Goal: Book appointment/travel/reservation

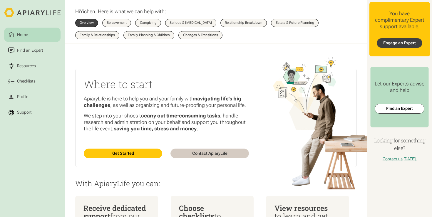
click at [394, 41] on link "Engage an Expert" at bounding box center [400, 43] width 46 height 10
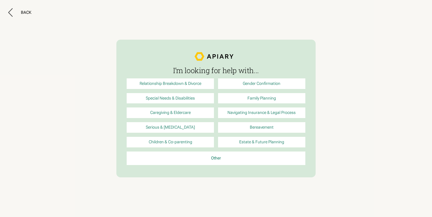
click at [183, 145] on link "Children & Co-parenting" at bounding box center [170, 142] width 87 height 11
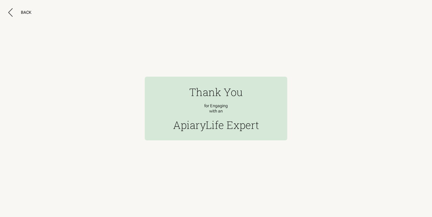
click at [157, 92] on div "Thank You for Engaging with an ApiaryLife Expert" at bounding box center [216, 109] width 142 height 64
click at [171, 97] on div "Thank You for Engaging with an ApiaryLife Expert" at bounding box center [216, 109] width 142 height 64
click at [30, 18] on link "Back" at bounding box center [216, 108] width 432 height 217
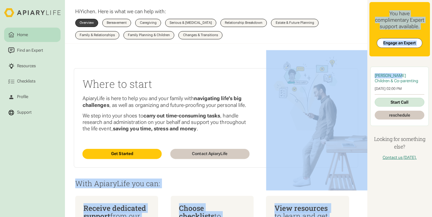
drag, startPoint x: 395, startPoint y: 73, endPoint x: 363, endPoint y: 74, distance: 31.4
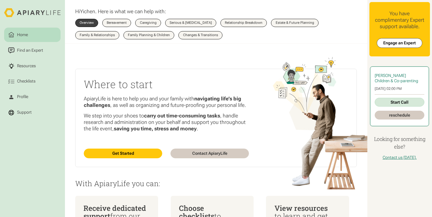
click at [380, 74] on span "Lori Harris" at bounding box center [390, 75] width 31 height 5
drag, startPoint x: 375, startPoint y: 75, endPoint x: 400, endPoint y: 75, distance: 24.4
click at [400, 75] on div "Lori Harris" at bounding box center [400, 75] width 50 height 5
copy span "Lori Harris"
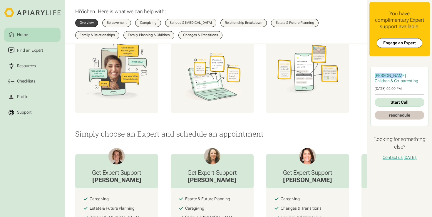
scroll to position [285, 0]
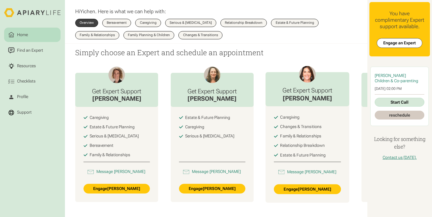
click at [311, 91] on h3 "Get Expert Support" at bounding box center [308, 91] width 50 height 8
click at [307, 81] on img at bounding box center [307, 74] width 17 height 17
click at [308, 91] on h3 "Get Expert Support" at bounding box center [308, 91] width 50 height 8
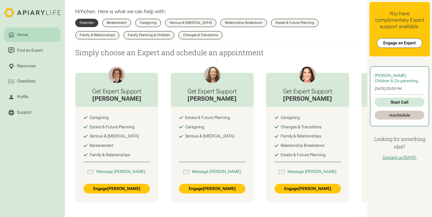
click at [400, 101] on link "Start Call" at bounding box center [400, 102] width 50 height 9
